Goal: Task Accomplishment & Management: Manage account settings

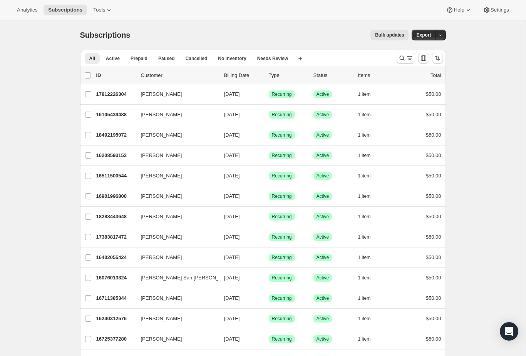
click at [401, 50] on div at bounding box center [419, 57] width 52 height 15
click at [397, 54] on button "Search and filter results" at bounding box center [405, 58] width 18 height 11
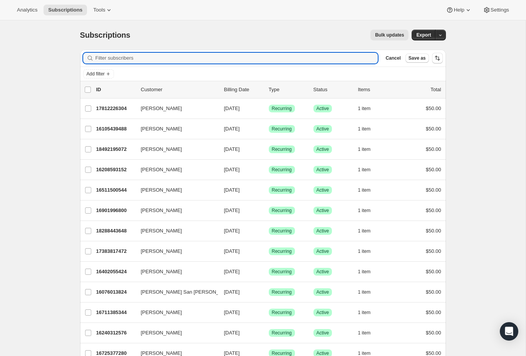
click at [147, 60] on input "Filter subscribers" at bounding box center [236, 58] width 283 height 11
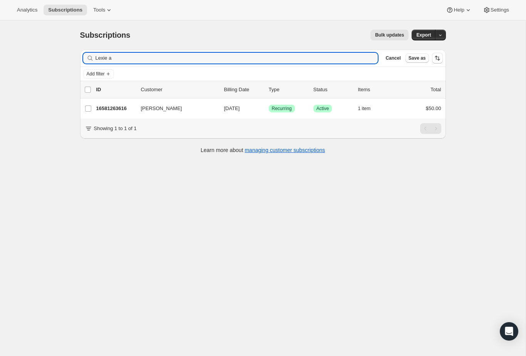
type input "Lexie a"
click at [116, 108] on p "16581263616" at bounding box center [115, 109] width 38 height 8
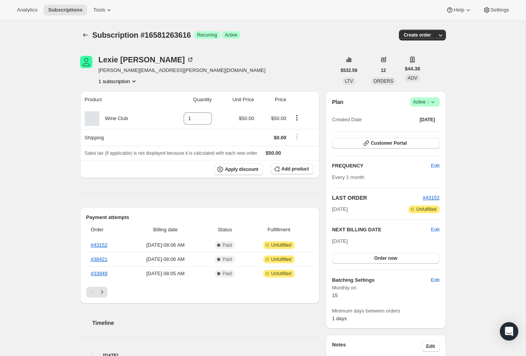
click at [104, 291] on icon "Next" at bounding box center [102, 292] width 8 height 8
click at [87, 296] on button "Previous" at bounding box center [91, 292] width 11 height 11
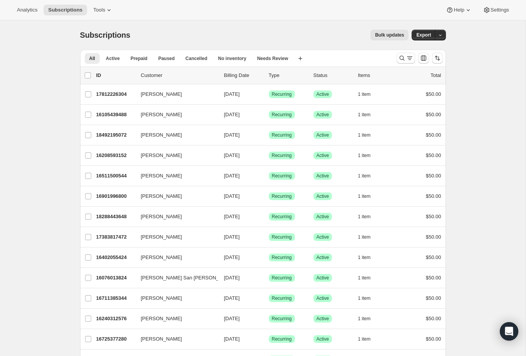
click at [395, 51] on div at bounding box center [419, 57] width 52 height 15
click at [401, 53] on button "Search and filter results" at bounding box center [405, 58] width 18 height 11
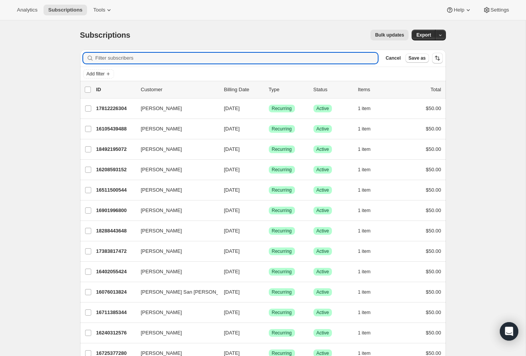
click at [333, 57] on input "Filter subscribers" at bounding box center [236, 58] width 283 height 11
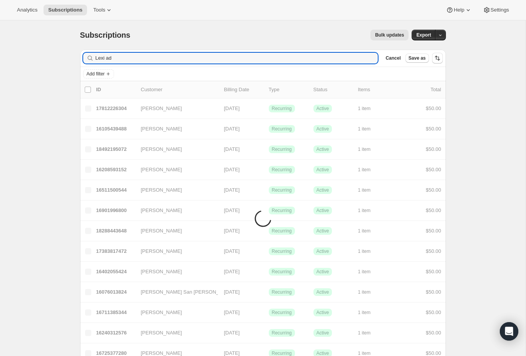
type input "Lexi ada"
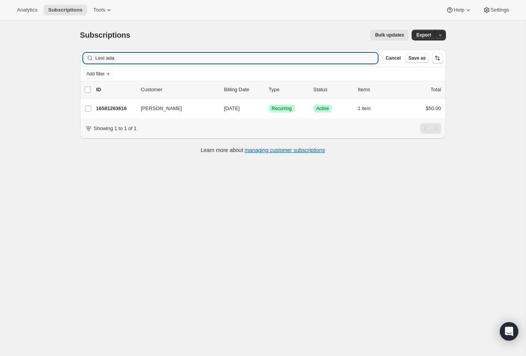
click at [113, 107] on p "16581263616" at bounding box center [115, 109] width 38 height 8
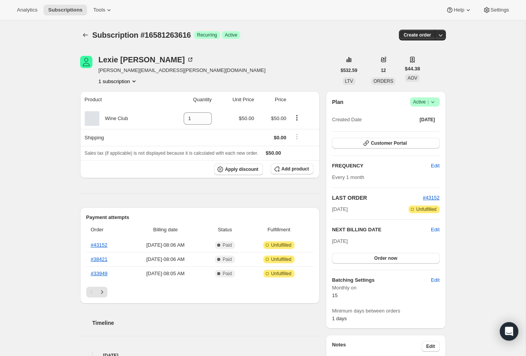
click at [100, 276] on link "#33949" at bounding box center [99, 274] width 17 height 6
click at [101, 258] on link "#38421" at bounding box center [99, 259] width 17 height 6
click at [96, 242] on link "#43152" at bounding box center [99, 245] width 17 height 6
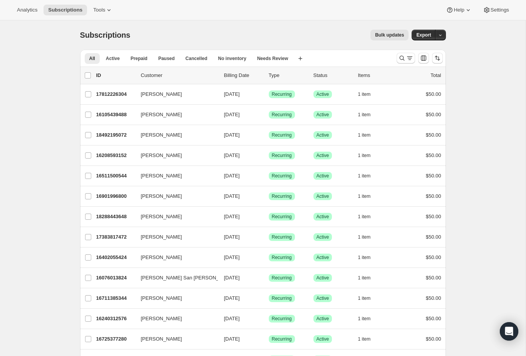
click at [400, 54] on button "Search and filter results" at bounding box center [405, 58] width 18 height 11
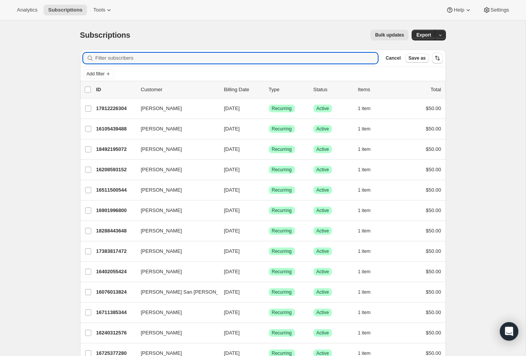
click at [315, 63] on input "Filter subscribers" at bounding box center [236, 58] width 283 height 11
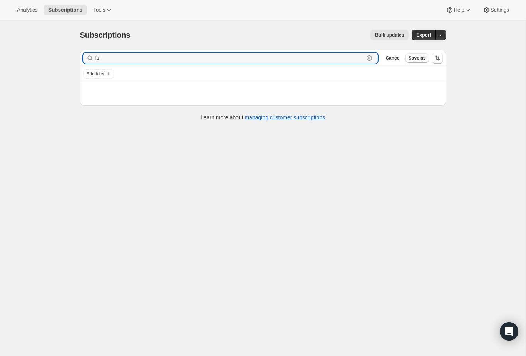
type input "I"
